Goal: Task Accomplishment & Management: Manage account settings

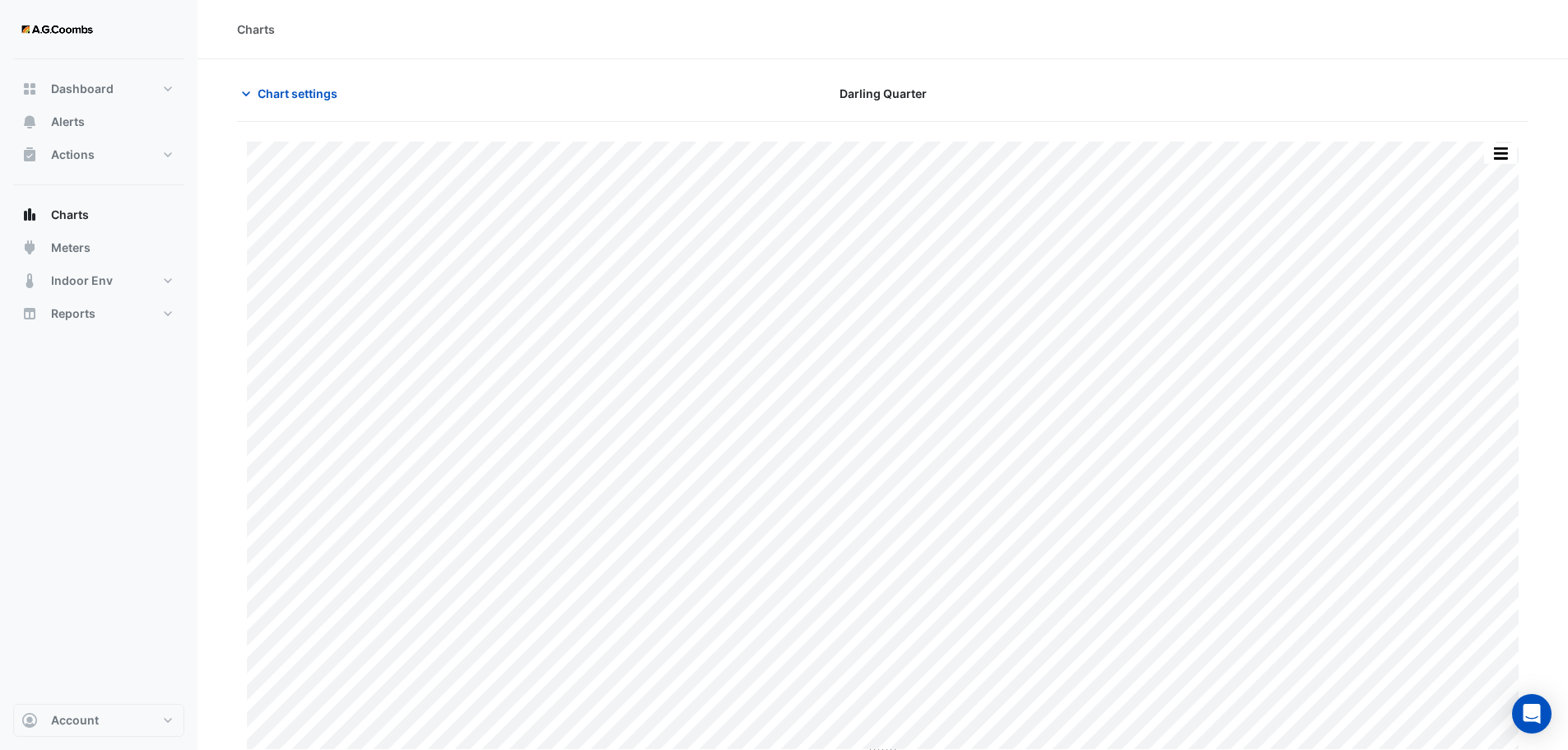
click at [263, 77] on section "**********" at bounding box center [883, 408] width 1370 height 698
click at [253, 98] on icon "button" at bounding box center [246, 94] width 16 height 16
type input "**********"
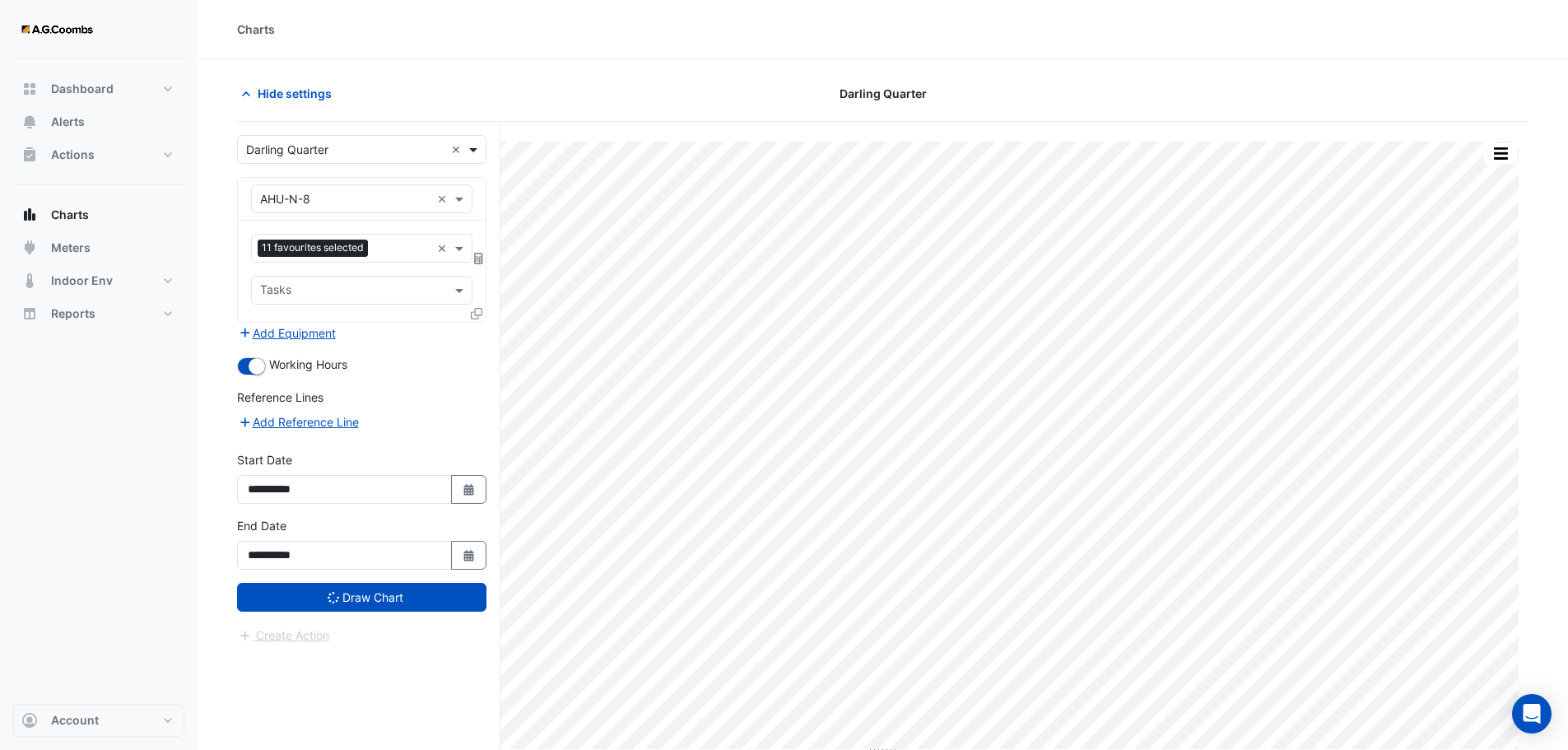
click at [476, 152] on span at bounding box center [475, 149] width 21 height 17
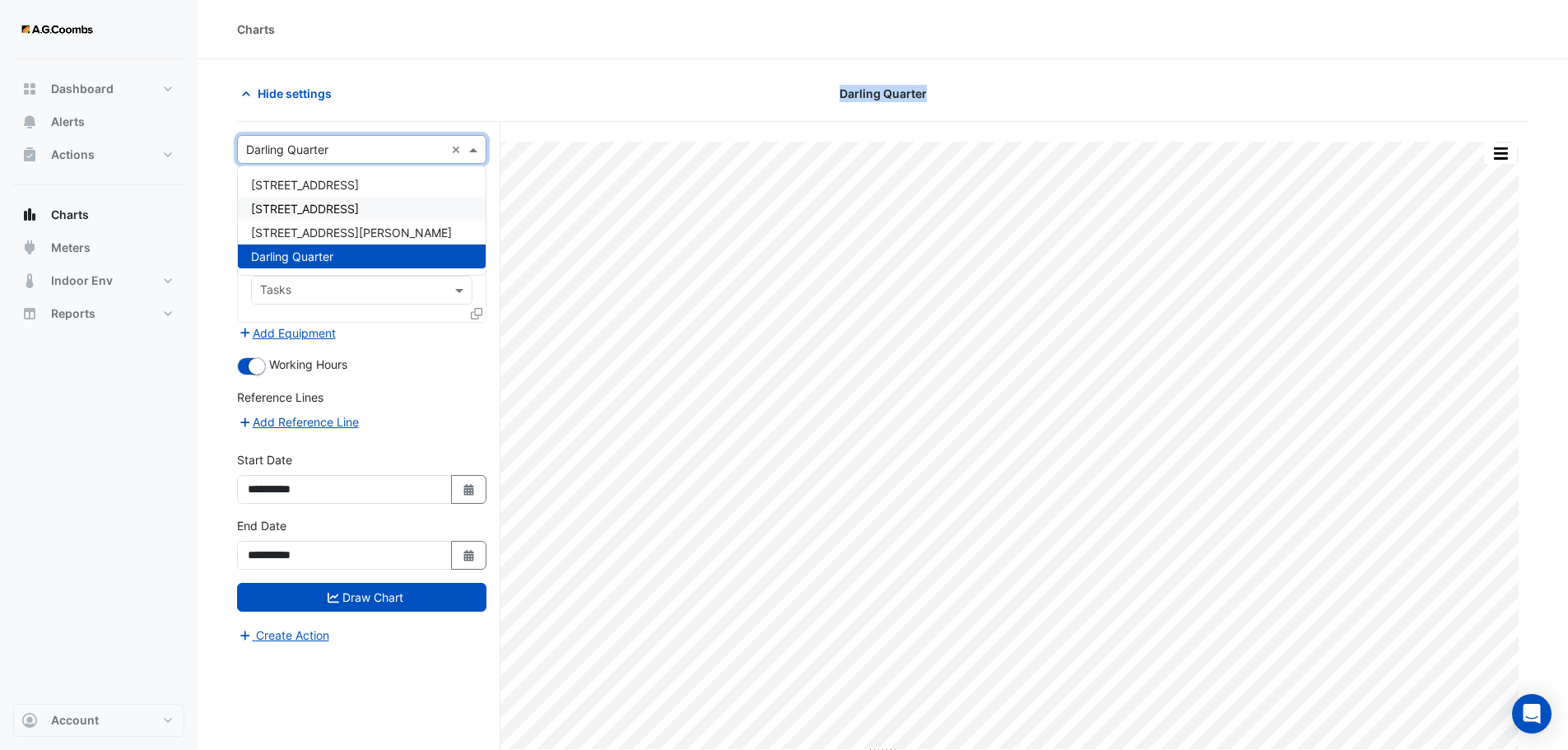
drag, startPoint x: 999, startPoint y: 87, endPoint x: 804, endPoint y: 88, distance: 195.0
click at [804, 88] on div "Darling Quarter" at bounding box center [883, 94] width 437 height 29
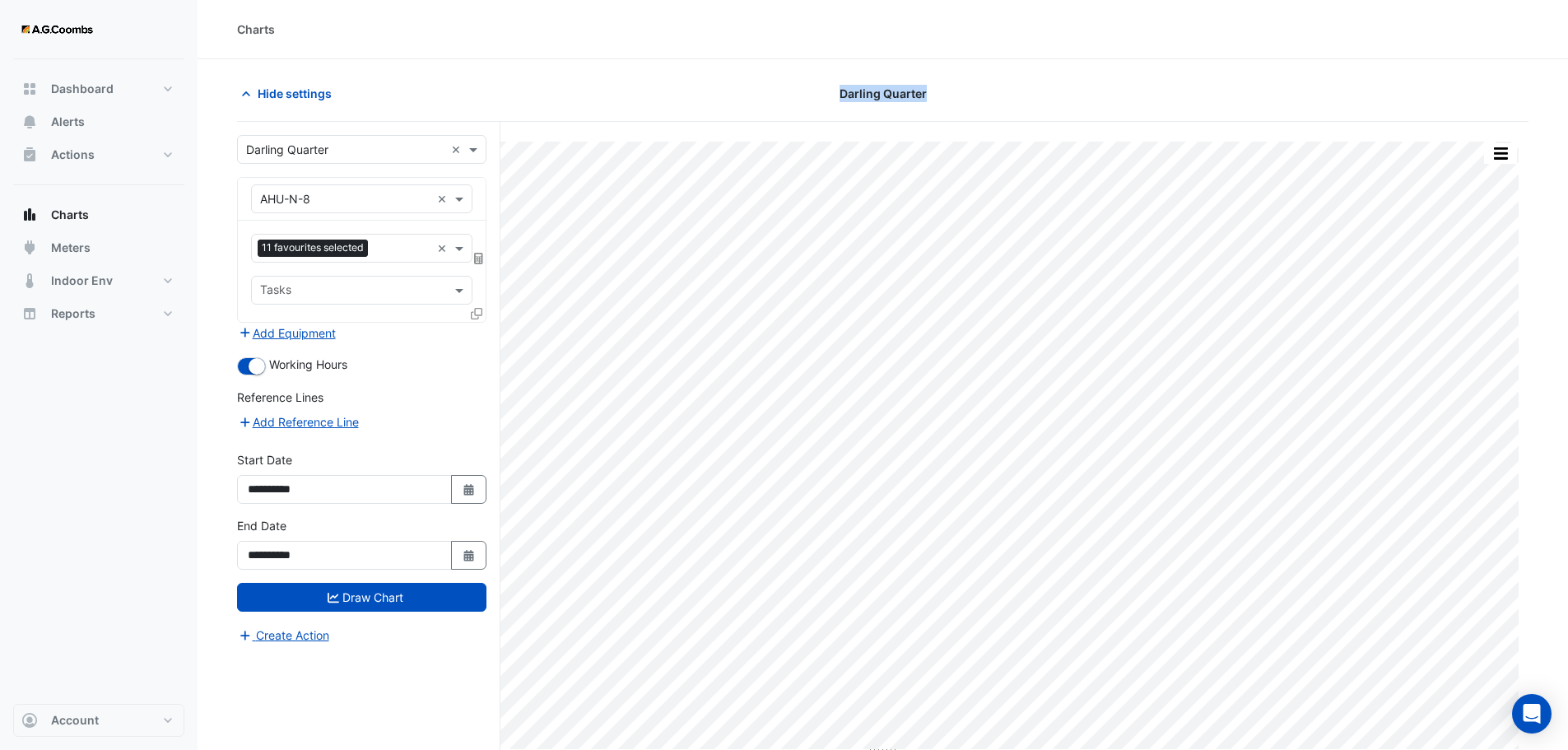
click at [736, 87] on div "Darling Quarter" at bounding box center [883, 94] width 437 height 29
drag, startPoint x: 834, startPoint y: 87, endPoint x: 991, endPoint y: 100, distance: 157.5
click at [991, 100] on div "Darling Quarter" at bounding box center [883, 94] width 437 height 29
click at [836, 93] on div "Darling Quarter" at bounding box center [883, 94] width 437 height 29
click at [946, 102] on div "Darling Quarter" at bounding box center [883, 94] width 437 height 29
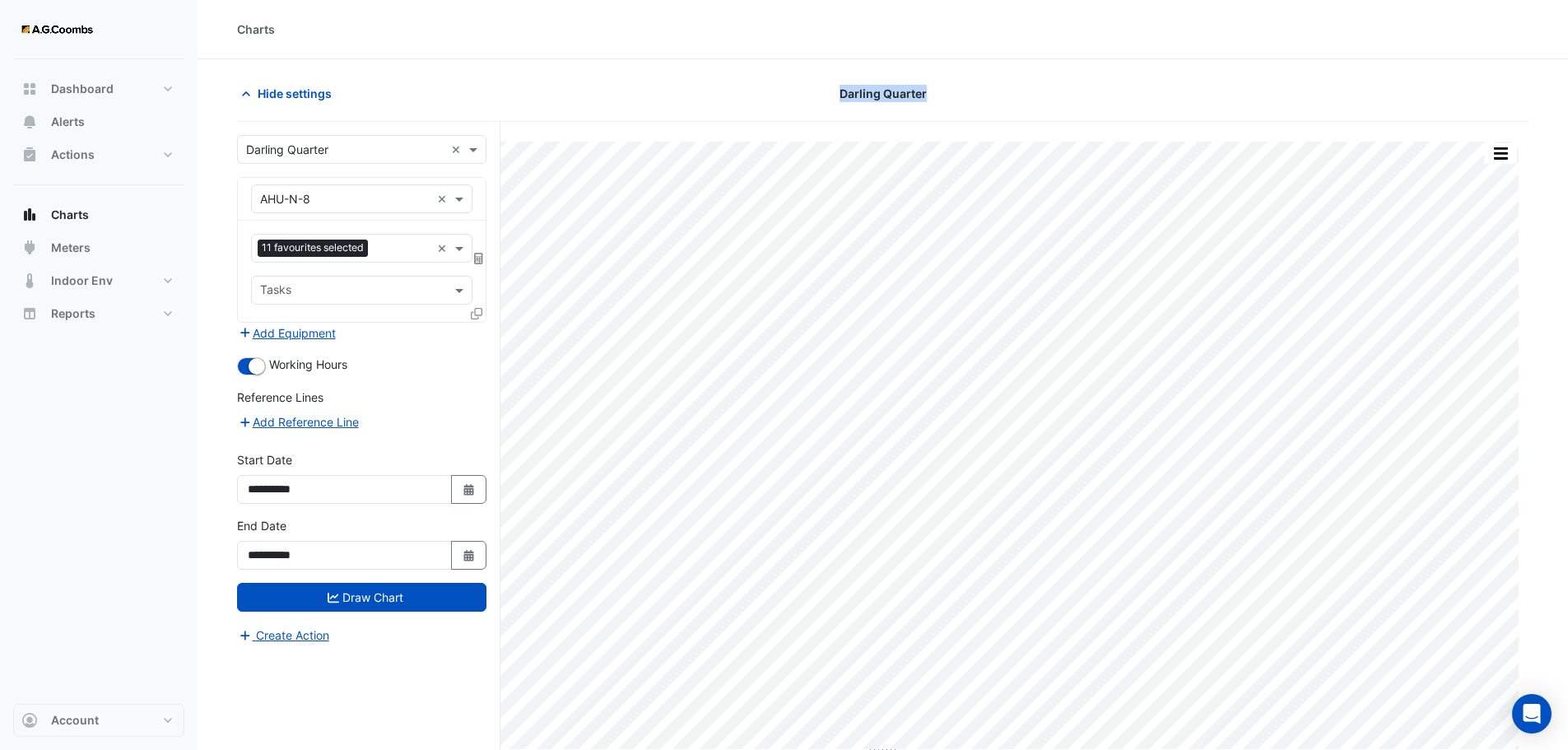
drag, startPoint x: 931, startPoint y: 95, endPoint x: 810, endPoint y: 94, distance: 121.0
click at [810, 94] on div "Darling Quarter" at bounding box center [883, 94] width 437 height 29
click at [167, 717] on button "Account" at bounding box center [98, 720] width 171 height 33
click at [71, 598] on link "Preferences" at bounding box center [99, 599] width 157 height 33
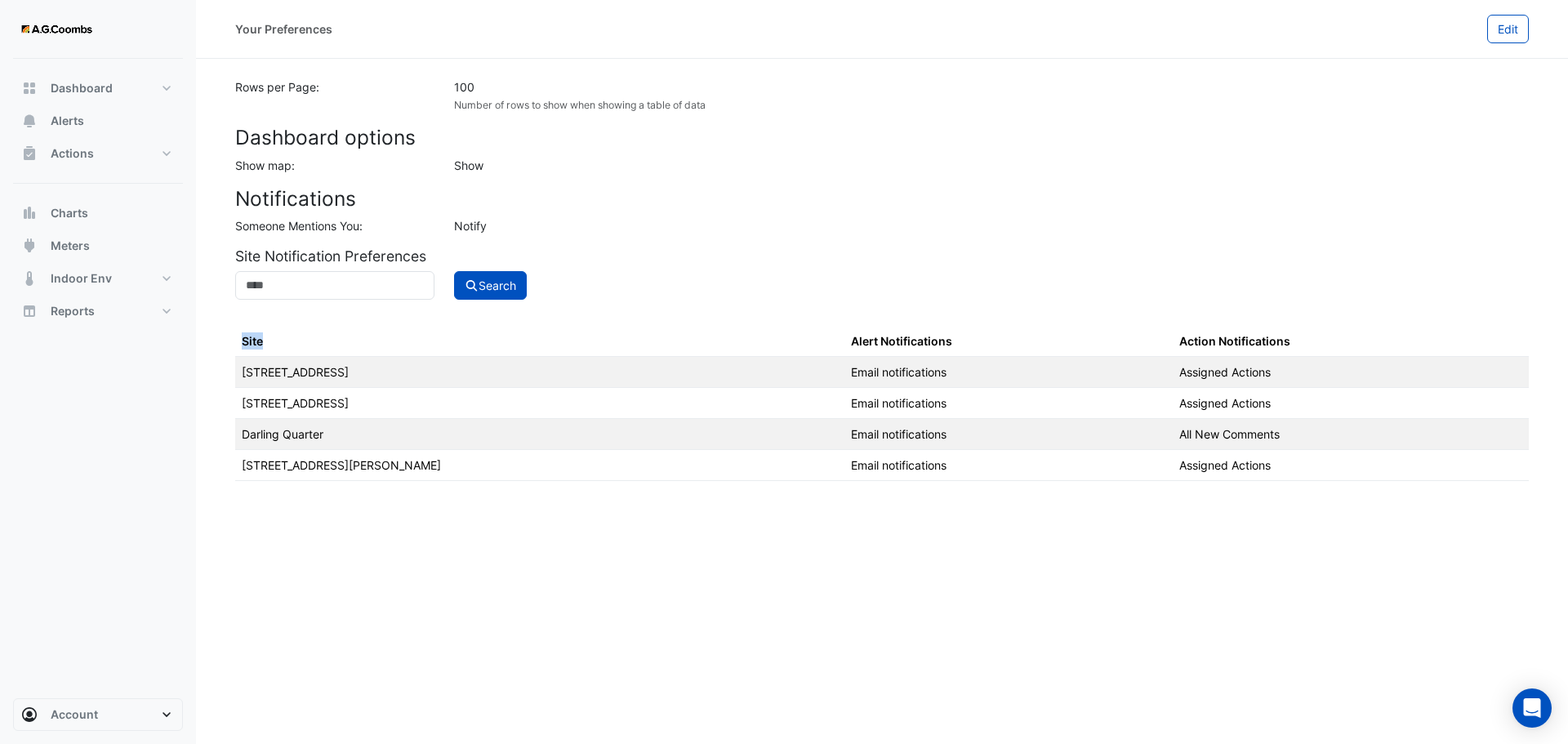
drag, startPoint x: 274, startPoint y: 344, endPoint x: 232, endPoint y: 341, distance: 42.1
click at [232, 341] on section "Rows per Page: 100 Number of rows to show when showing a table of data Dashboar…" at bounding box center [882, 269] width 1372 height 422
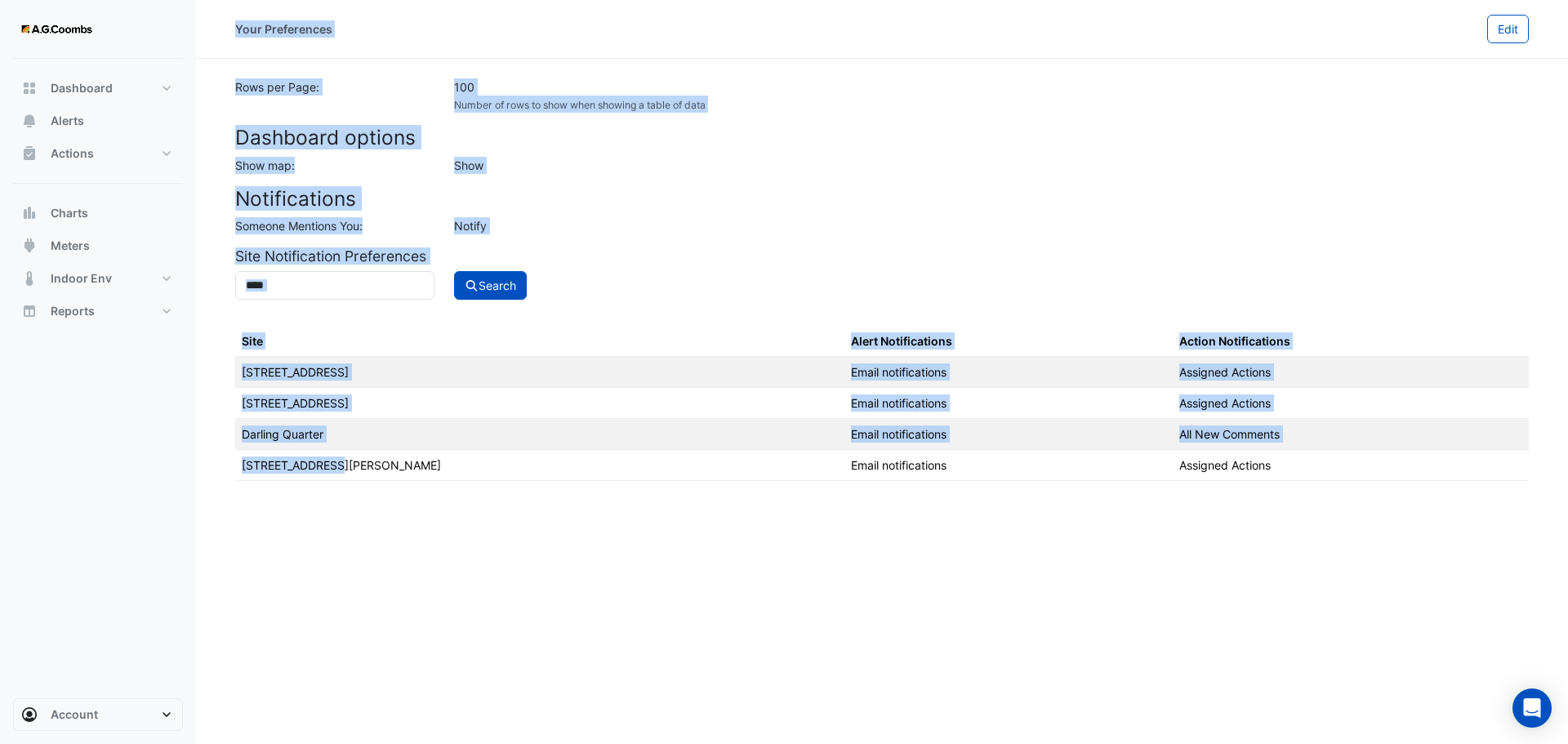
drag, startPoint x: 326, startPoint y: 468, endPoint x: 229, endPoint y: 34, distance: 444.7
click at [229, 34] on div "Your Preferences Edit Rows per Page: 100 Number of rows to show when showing a …" at bounding box center [882, 372] width 1372 height 744
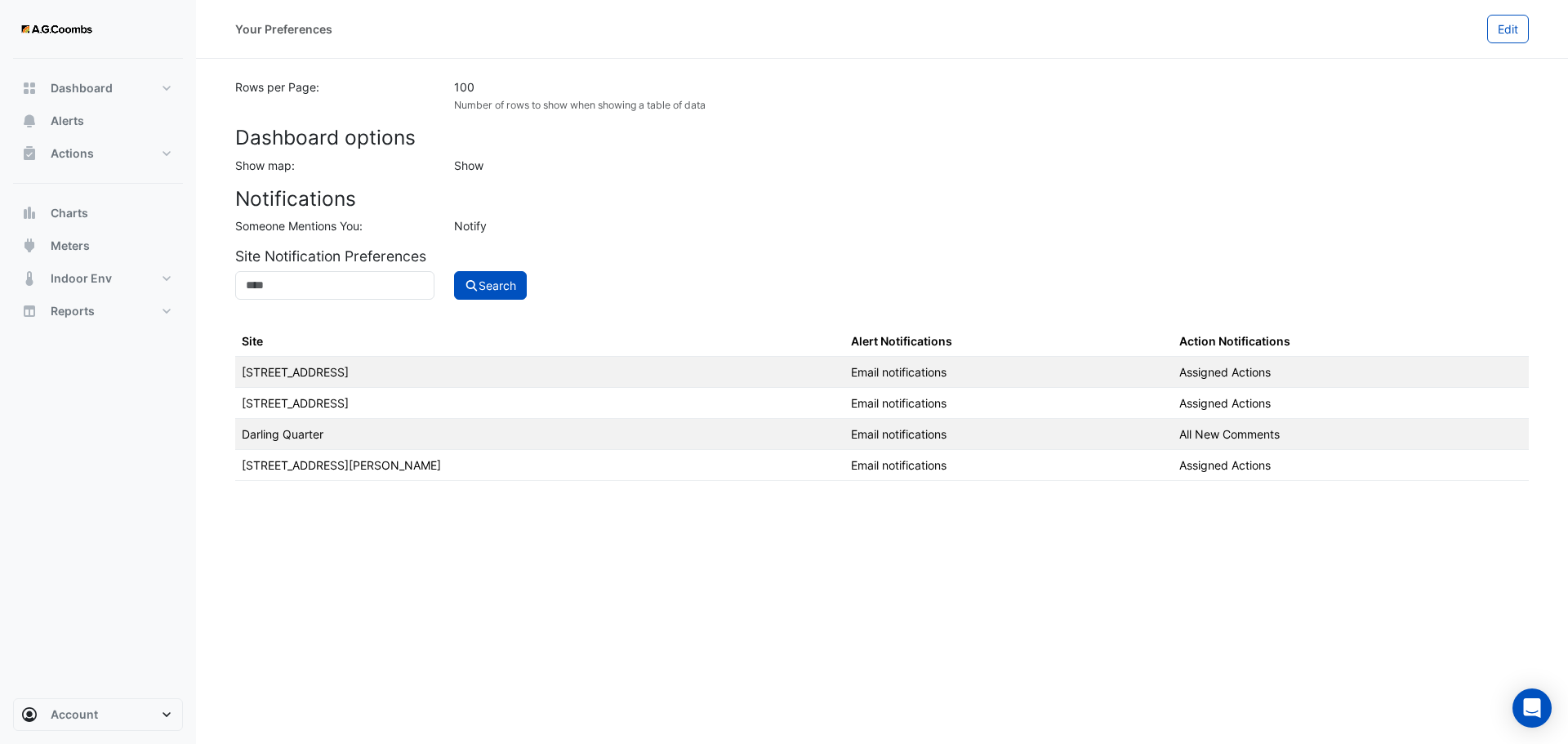
click at [1208, 466] on td "Assigned Actions" at bounding box center [1351, 466] width 356 height 31
drag, startPoint x: 1203, startPoint y: 466, endPoint x: 218, endPoint y: 46, distance: 1070.8
click at [218, 46] on div "Your Preferences Edit Rows per Page: 100 Number of rows to show when showing a …" at bounding box center [882, 372] width 1372 height 744
click at [397, 219] on div "Someone Mentions You:" at bounding box center [335, 225] width 219 height 17
